Goal: Communication & Community: Answer question/provide support

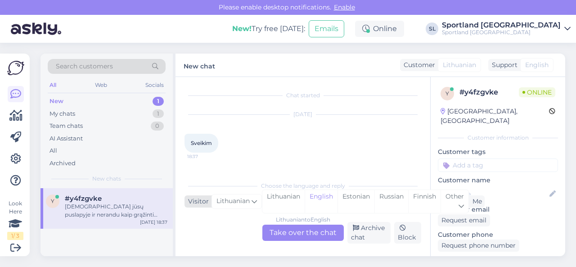
scroll to position [19, 0]
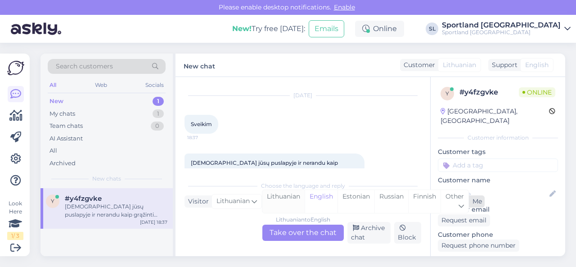
click at [282, 196] on div "Lithuanian" at bounding box center [284, 201] width 42 height 23
click at [286, 234] on div "Lithuanian to Lithuanian Take over the chat" at bounding box center [304, 233] width 82 height 16
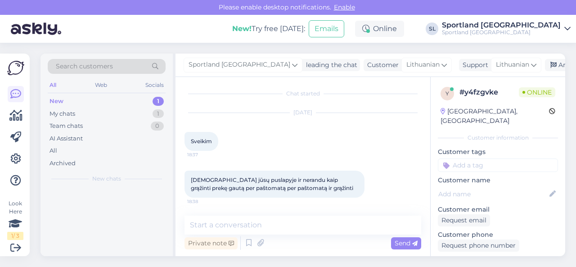
scroll to position [1, 0]
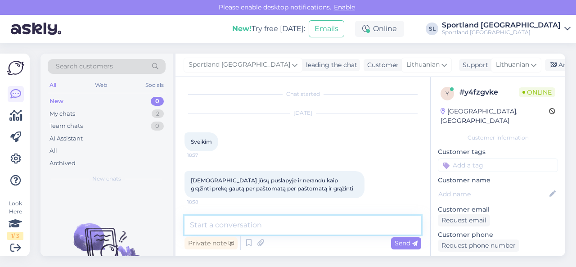
click at [269, 220] on textarea at bounding box center [303, 225] width 237 height 19
type textarea "Sveiki"
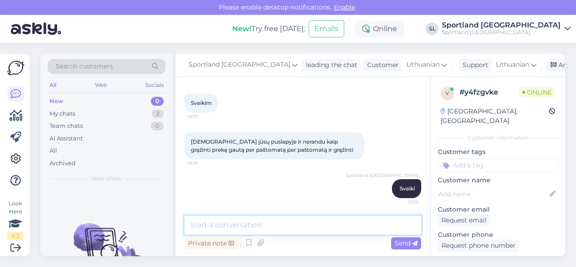
click at [277, 227] on textarea at bounding box center [303, 225] width 237 height 19
type textarea "Gavote siuntą Omniva ar DPD paštomatu?"
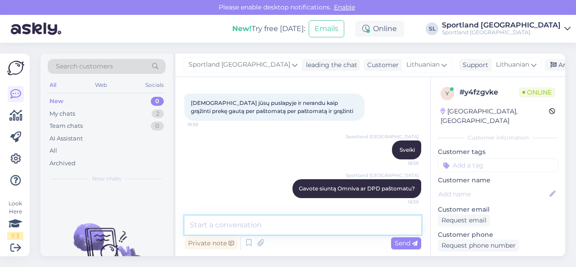
click at [277, 225] on textarea at bounding box center [303, 225] width 237 height 19
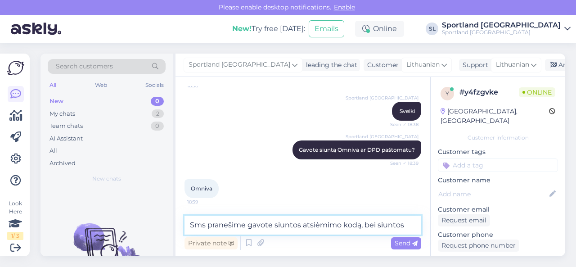
scroll to position [127, 0]
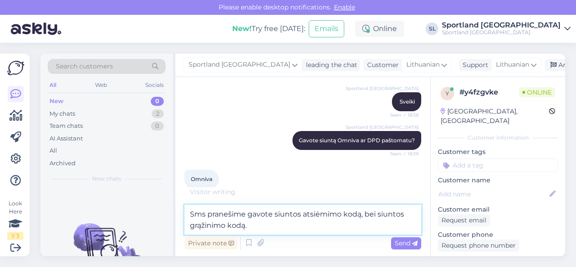
type textarea "Sms pranešime gavote siuntos atsiėmimo kodą, bei siuntos grąžinimo kodą."
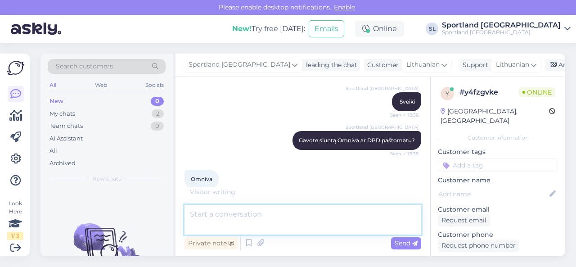
scroll to position [164, 0]
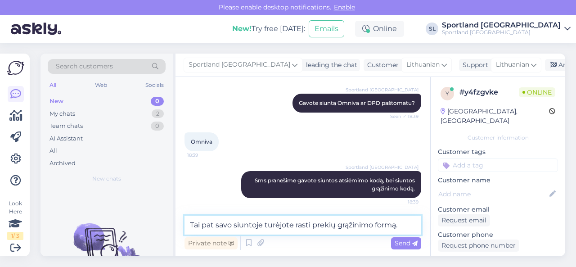
type textarea "Tai pat savo siuntoje turėjote rasti prekių grąžinimo formą."
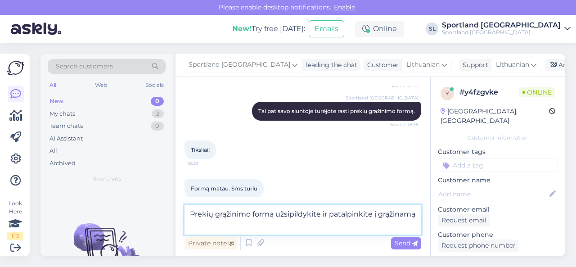
scroll to position [290, 0]
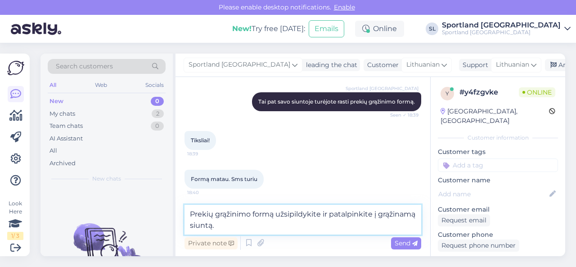
type textarea "Prekių grąžinimo formą užsipildykite ir patalpinkite į grąžinamą siuntą."
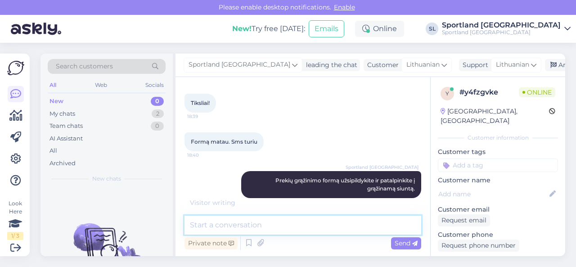
scroll to position [337, 0]
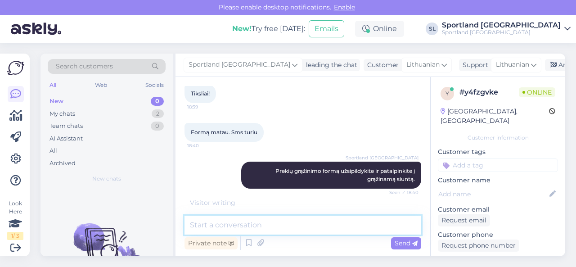
type textarea "p"
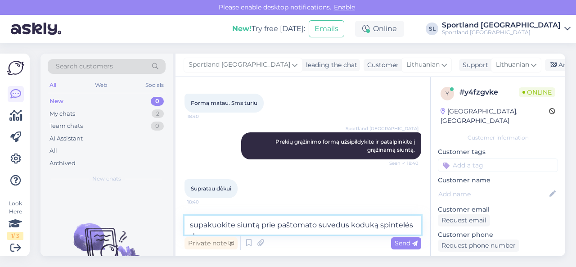
scroll to position [376, 0]
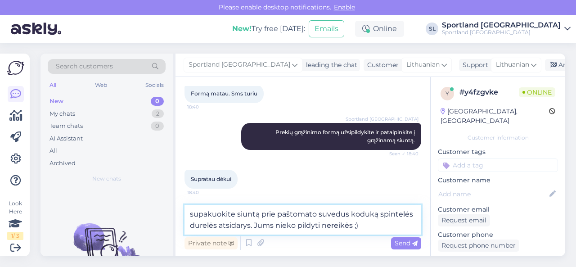
type textarea "supakuokite siuntą prie paštomato suvedus koduką spintelės durelės atsidarys. J…"
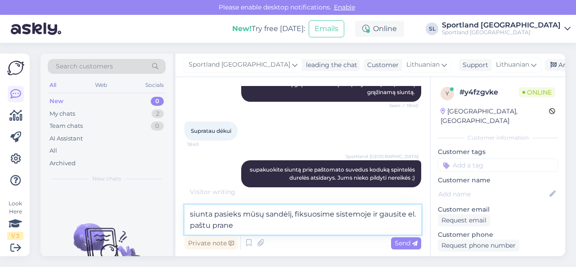
scroll to position [463, 0]
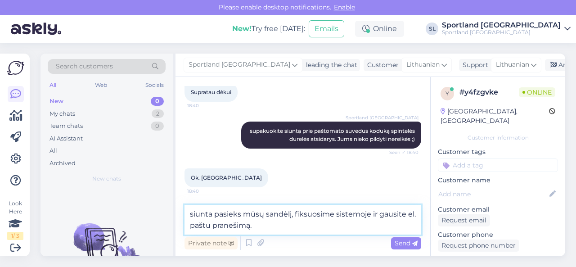
type textarea "siunta pasieks mūsų sandėlį, fiksuosime sistemoje ir gausite el. paštu pranešim…"
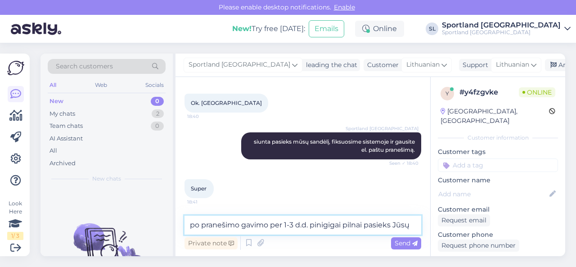
scroll to position [547, 0]
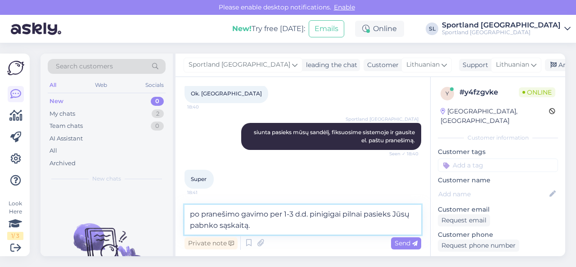
click at [329, 214] on textarea "po pranešimo gavimo per 1-3 d.d. pinigigai pilnai pasieks Jūsų pabnko sąskaitą." at bounding box center [303, 220] width 237 height 30
click at [341, 225] on textarea "po pranešimo gavimo per 1-3 d.d. pinigai pilnai pasieks Jūsų pabnko sąskaitą." at bounding box center [303, 220] width 237 height 30
drag, startPoint x: 217, startPoint y: 226, endPoint x: 191, endPoint y: 226, distance: 25.7
click at [191, 226] on textarea "po pranešimo gavimo per 1-3 d.d. pinigai pilnai pasieks Jūsų pabnko sąskaitą." at bounding box center [303, 220] width 237 height 30
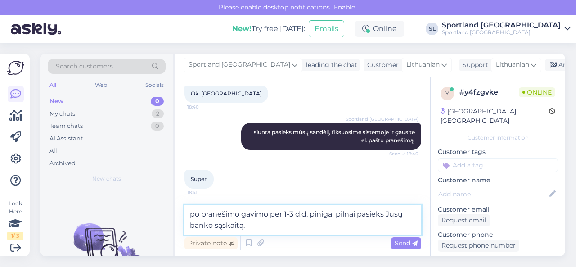
click at [279, 223] on textarea "po pranešimo gavimo per 1-3 d.d. pinigai pilnai pasieks Jūsų banko sąskaitą." at bounding box center [303, 220] width 237 height 30
type textarea "po pranešimo gavimo per 1-3 d.d. pinigai pilnai pasieks Jūsų banko sąskaitą."
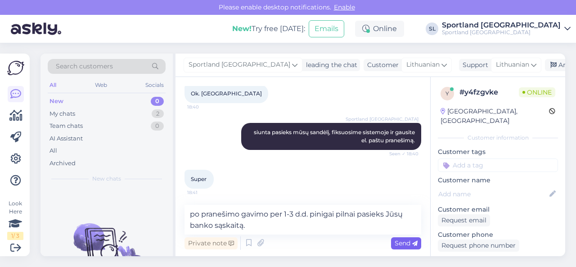
click at [403, 241] on span "Send" at bounding box center [406, 243] width 23 height 8
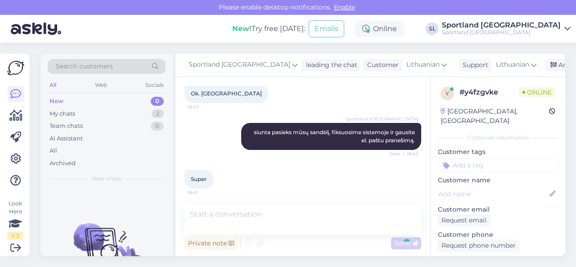
scroll to position [584, 0]
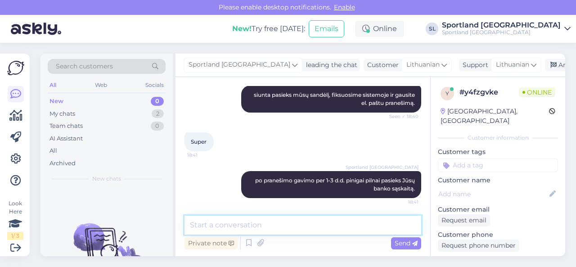
click at [363, 228] on textarea at bounding box center [303, 225] width 237 height 19
type textarea "grąžinimas paštomatu įkainuotas 1,99eur"
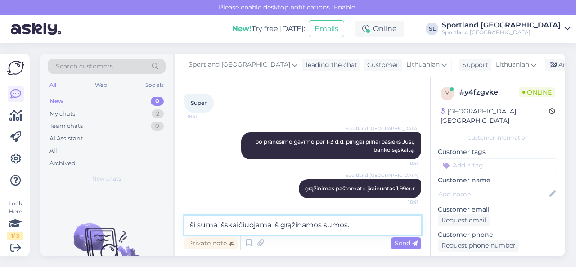
type textarea "ši suma išskaičiuojama iš grąžinamos sumos."
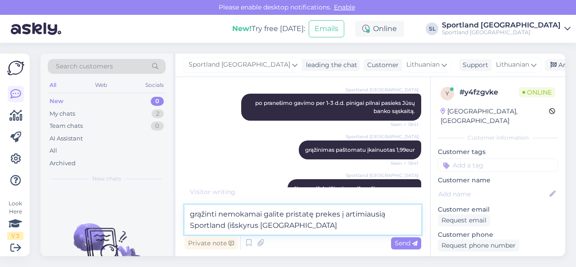
scroll to position [711, 0]
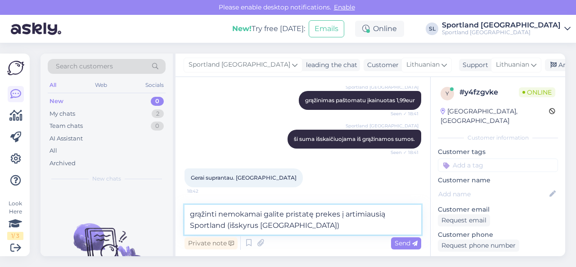
type textarea "grąžinti nemokamai galite pristatę prekes į artimiausią Sportland (išskyrus [GE…"
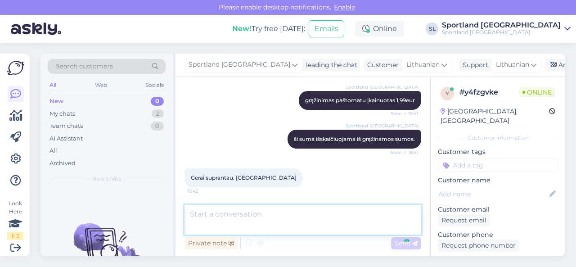
scroll to position [747, 0]
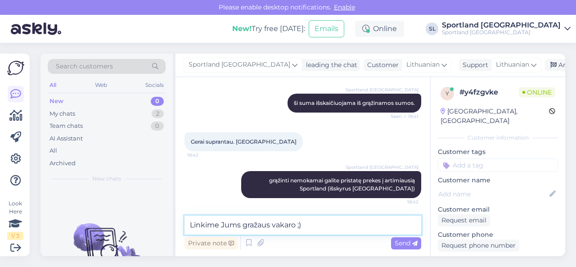
type textarea "Linkime Jums gražaus vakaro ;)"
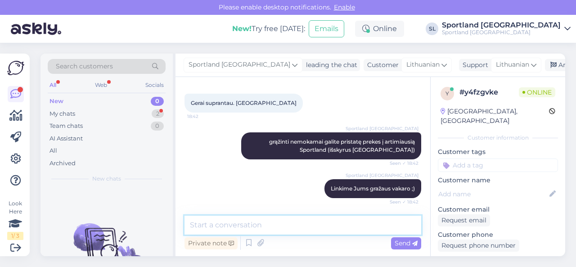
scroll to position [825, 0]
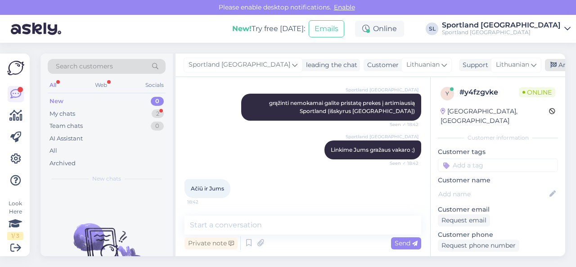
click at [545, 65] on div "Archive chat" at bounding box center [573, 65] width 57 height 12
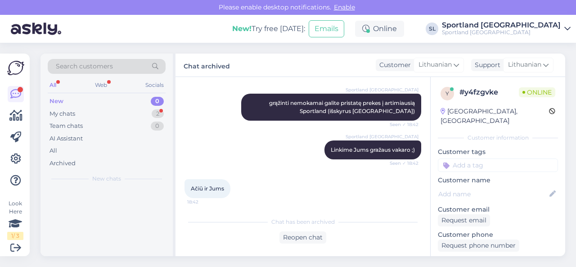
scroll to position [828, 0]
